Goal: Task Accomplishment & Management: Manage account settings

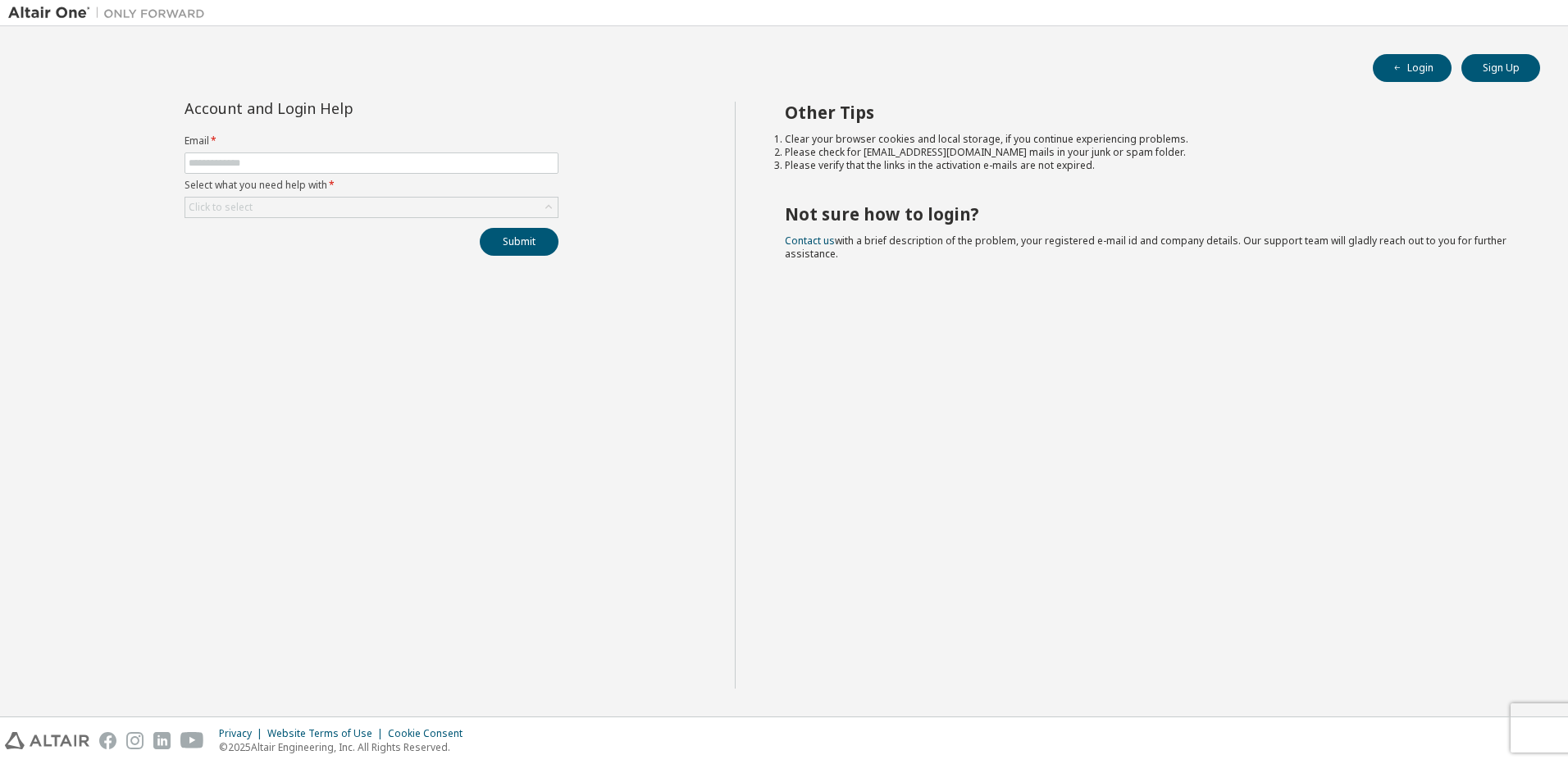
type input "**********"
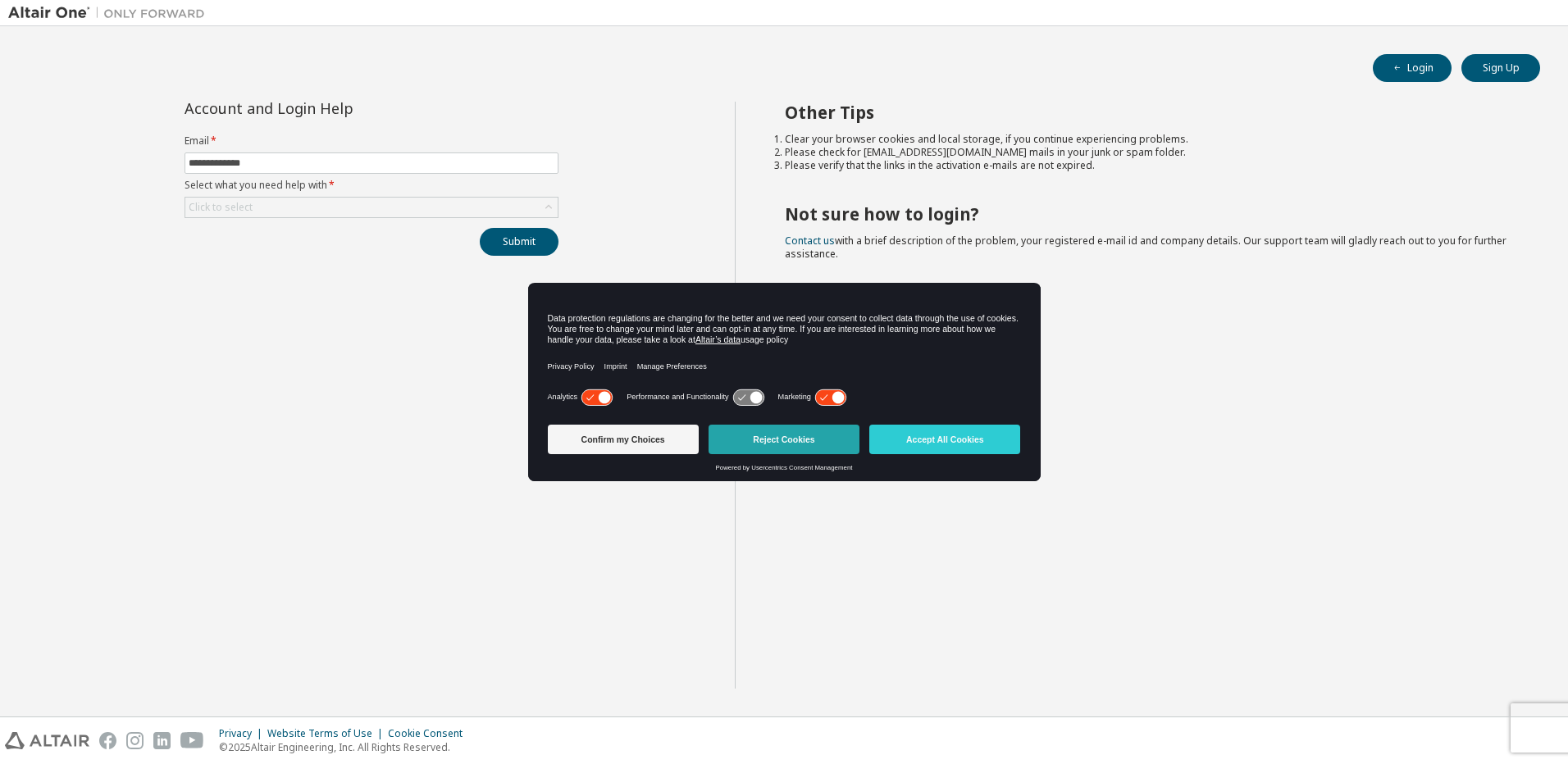
click at [797, 441] on button "Reject Cookies" at bounding box center [783, 439] width 151 height 29
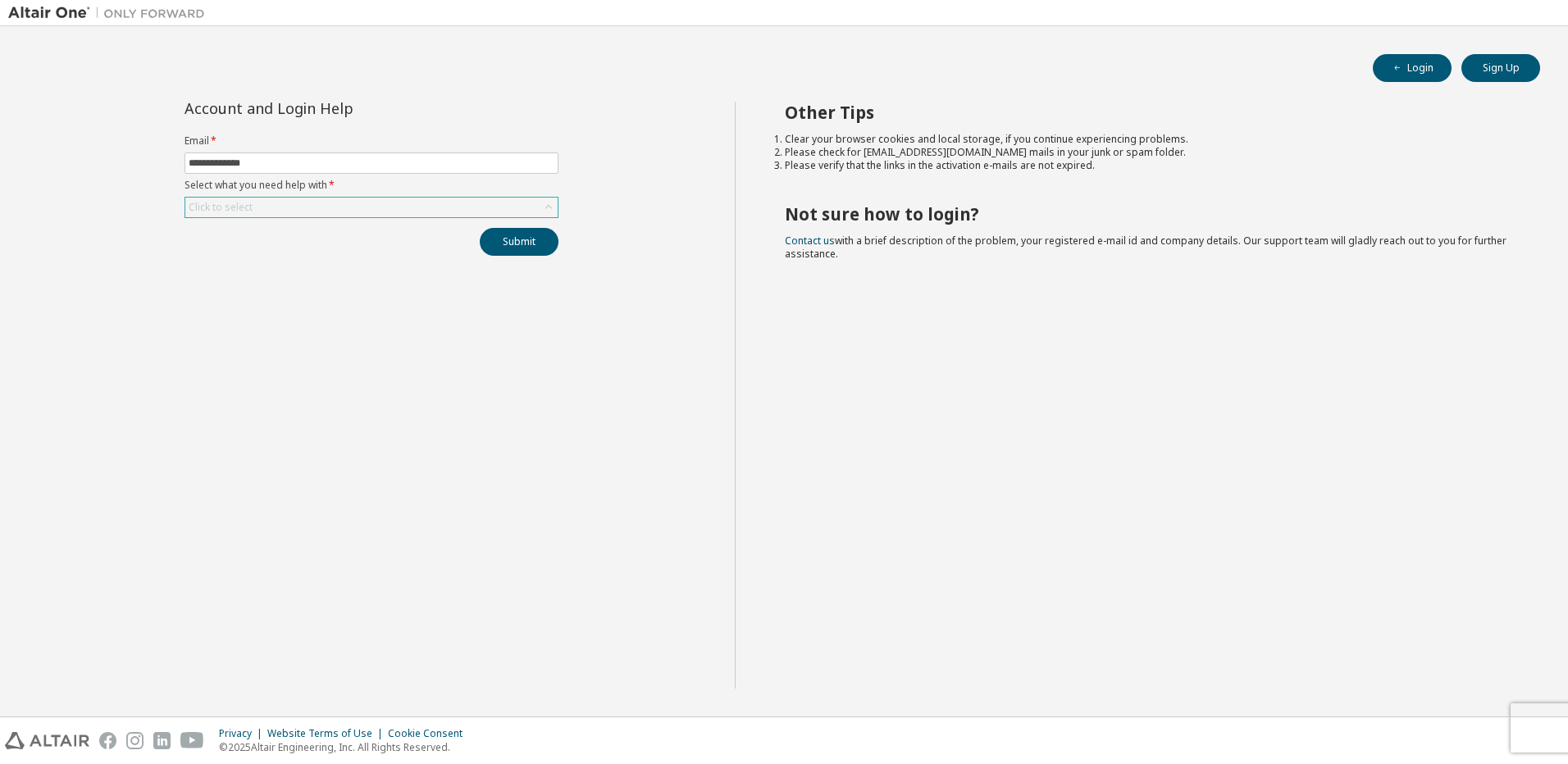
click at [298, 203] on div "Click to select" at bounding box center [371, 207] width 372 height 20
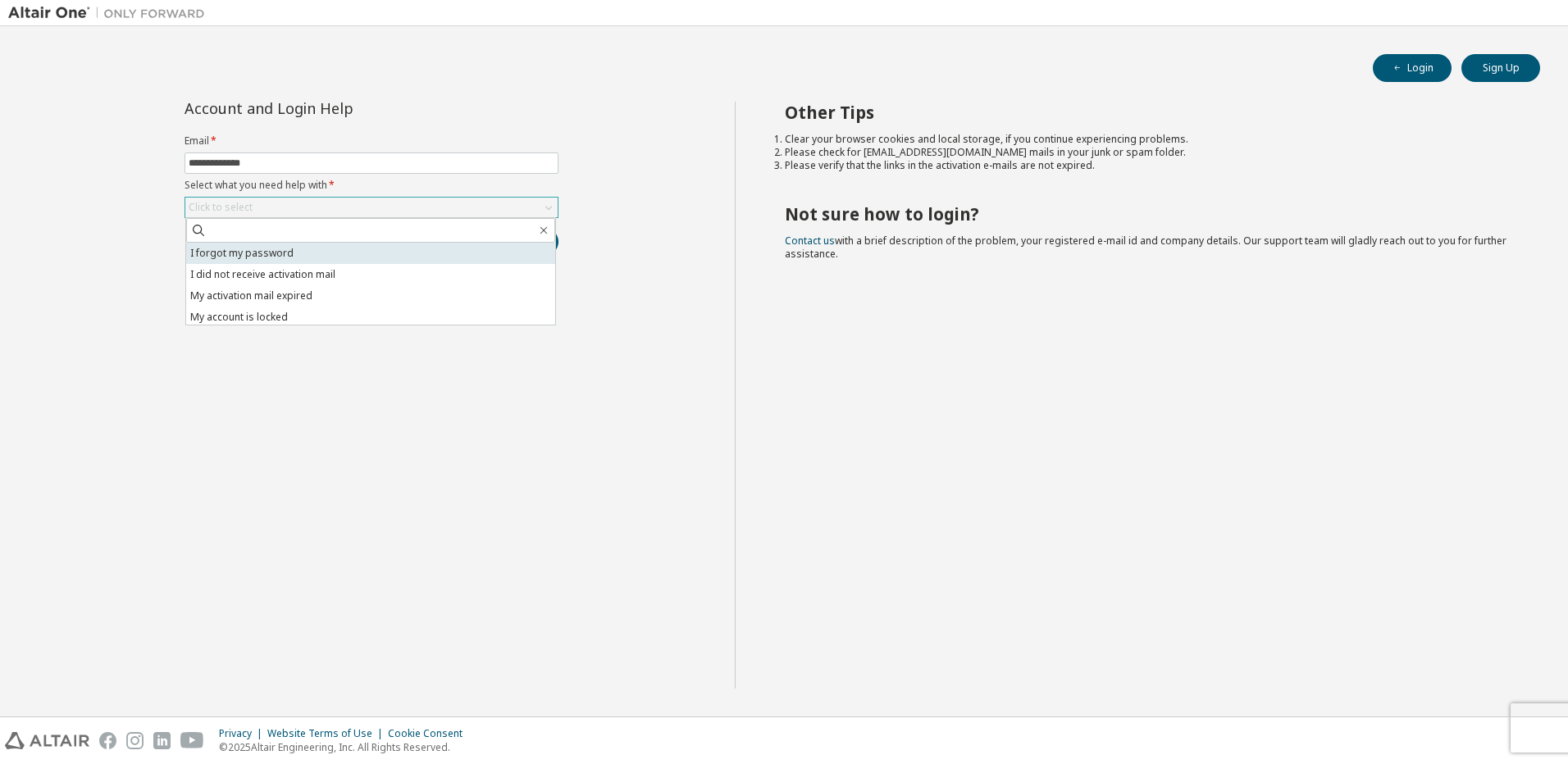
click at [279, 250] on li "I forgot my password" at bounding box center [370, 253] width 369 height 21
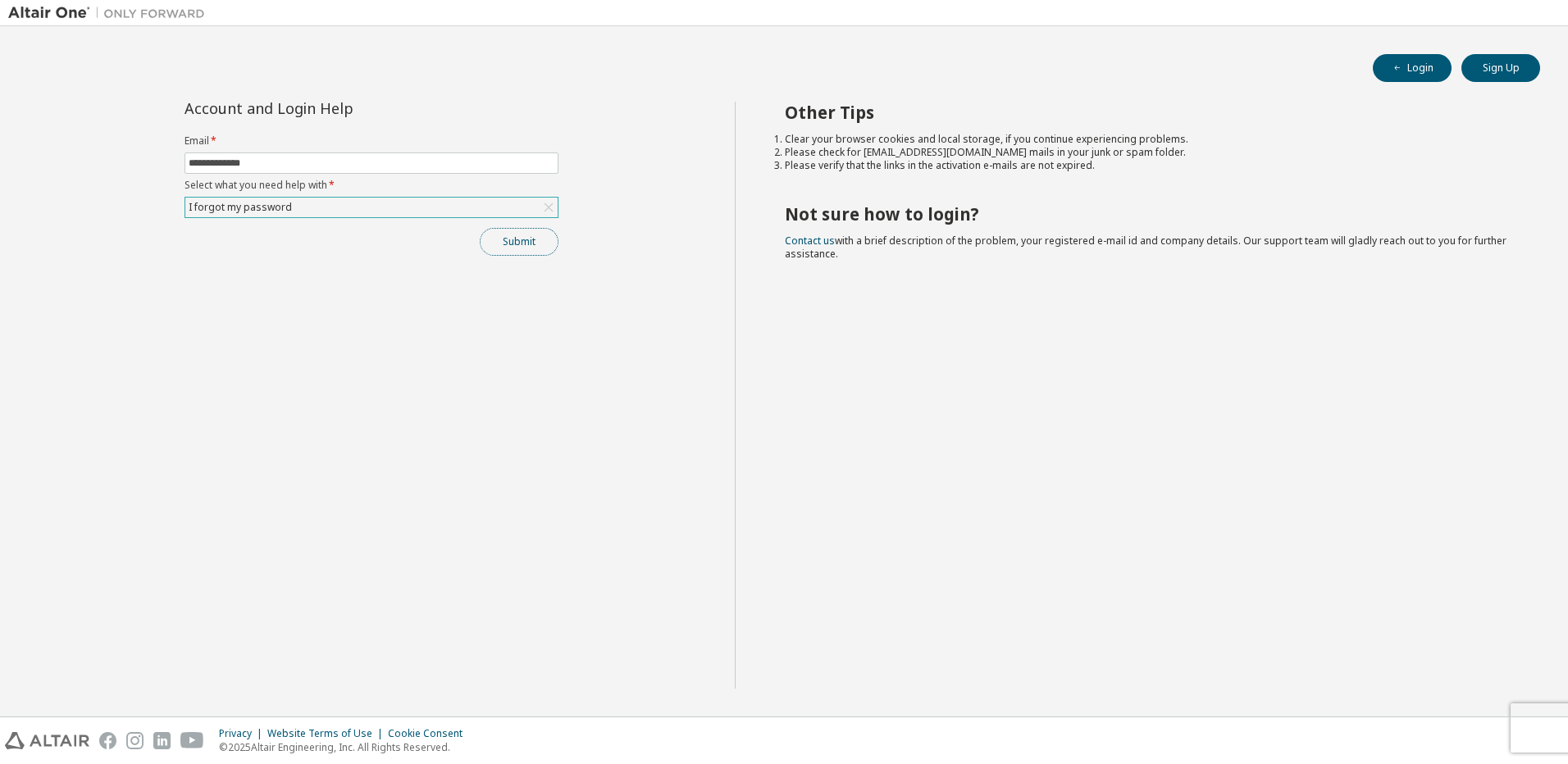
click at [513, 249] on button "Submit" at bounding box center [519, 241] width 79 height 28
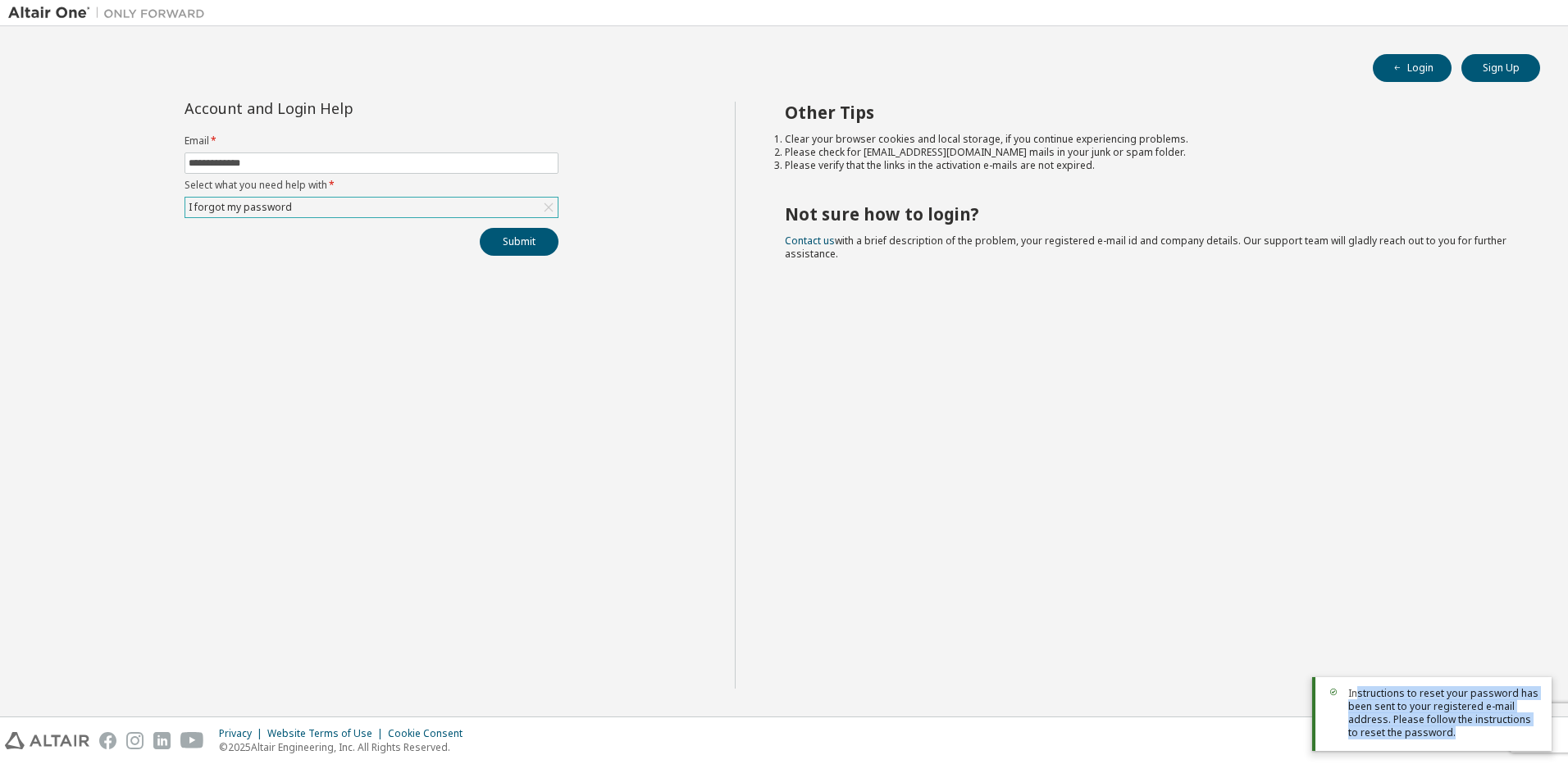
drag, startPoint x: 1355, startPoint y: 695, endPoint x: 1449, endPoint y: 727, distance: 99.3
click at [1449, 727] on span "Instructions to reset your password has been sent to your registered e-mail add…" at bounding box center [1443, 713] width 190 height 53
click at [583, 487] on div "**********" at bounding box center [371, 395] width 727 height 587
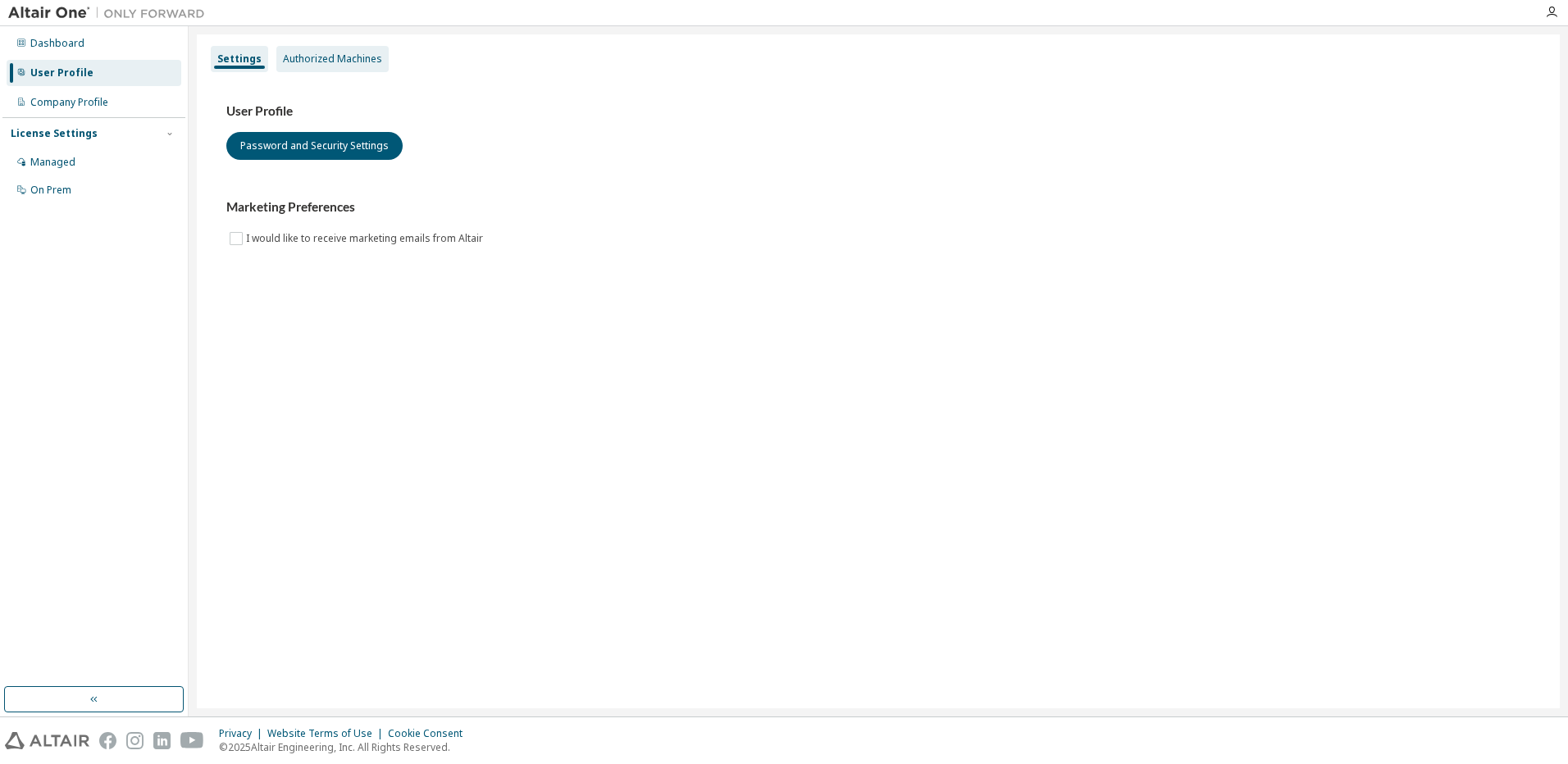
click at [327, 61] on div "Authorized Machines" at bounding box center [332, 59] width 99 height 13
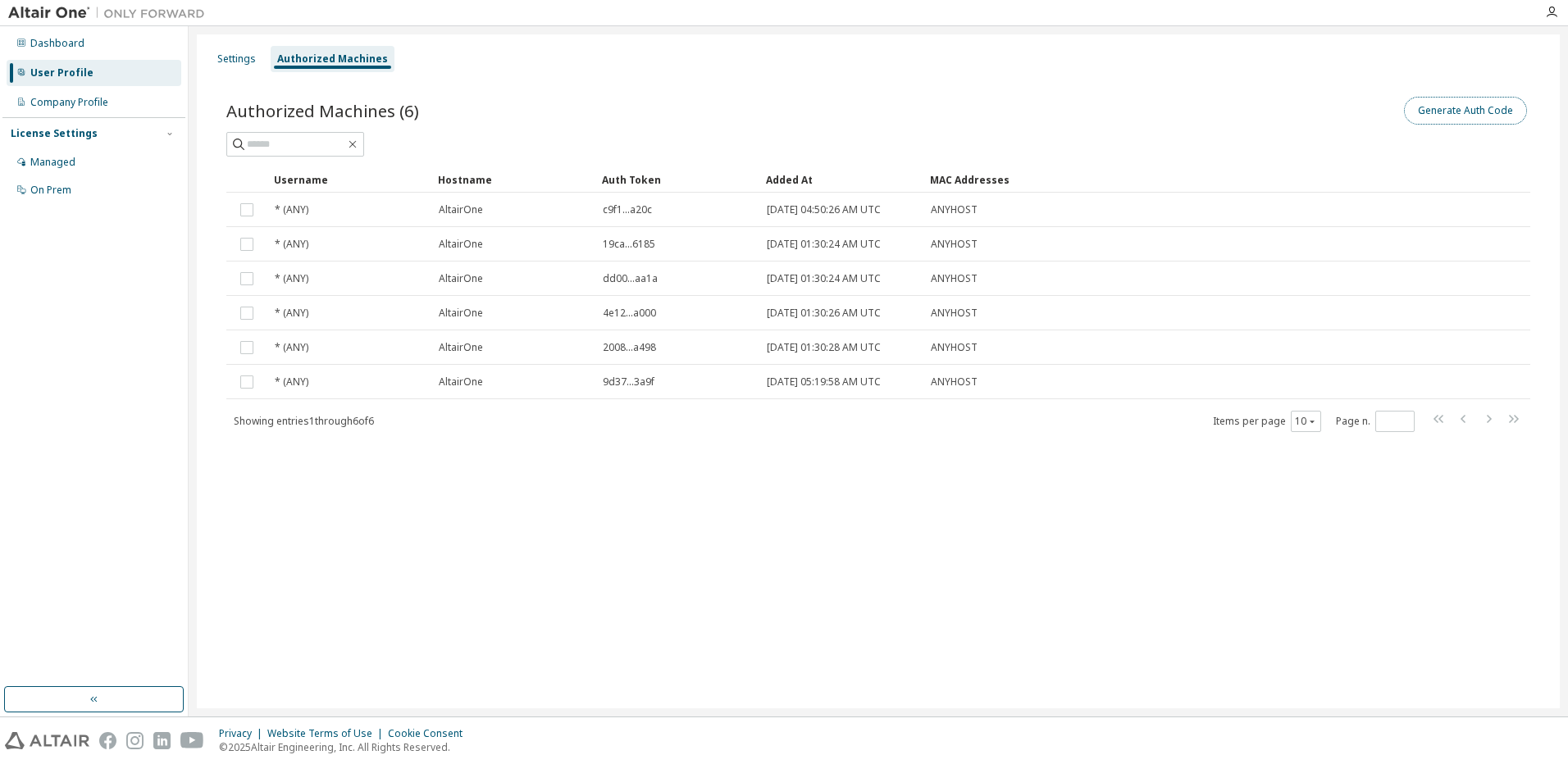
click at [1469, 108] on button "Generate Auth Code" at bounding box center [1465, 110] width 123 height 28
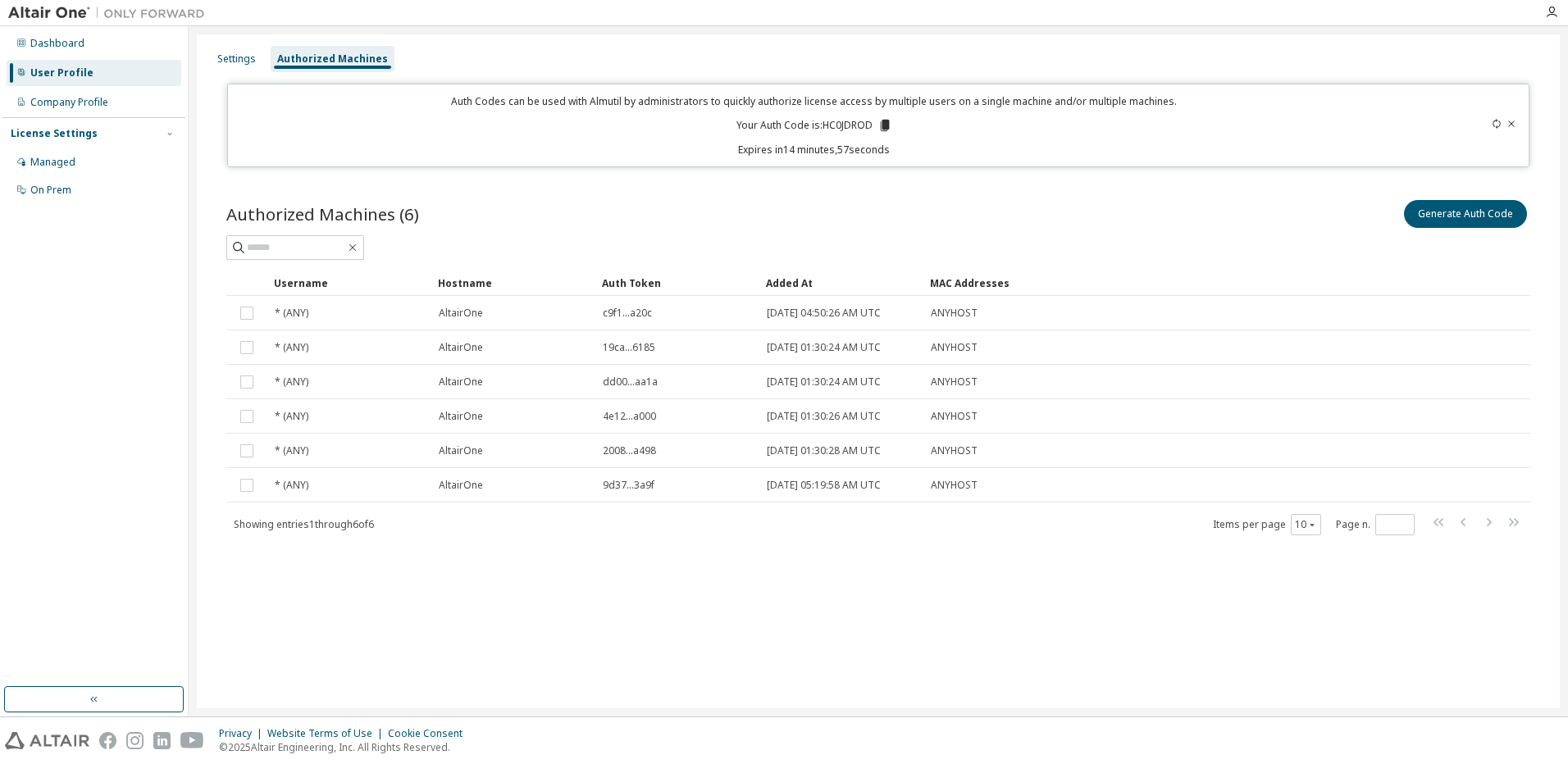
click at [882, 125] on icon at bounding box center [884, 125] width 9 height 12
